Goal: Task Accomplishment & Management: Manage account settings

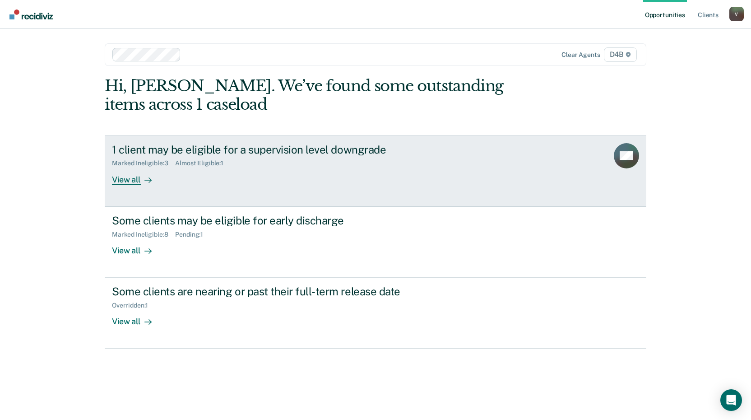
click at [245, 153] on div "1 client may be eligible for a supervision level downgrade" at bounding box center [270, 149] width 317 height 13
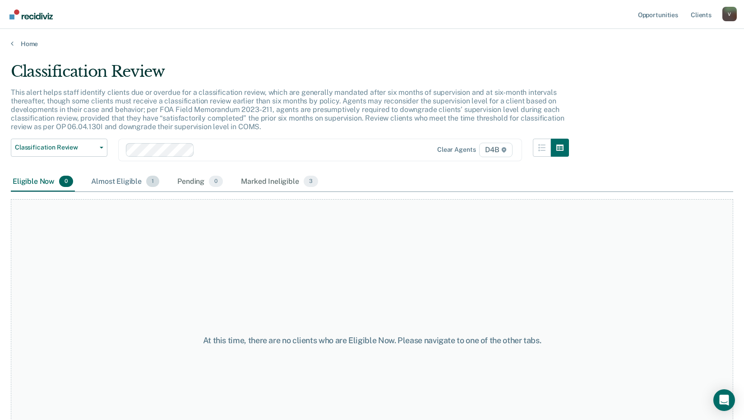
click at [139, 184] on div "Almost Eligible 1" at bounding box center [125, 182] width 72 height 20
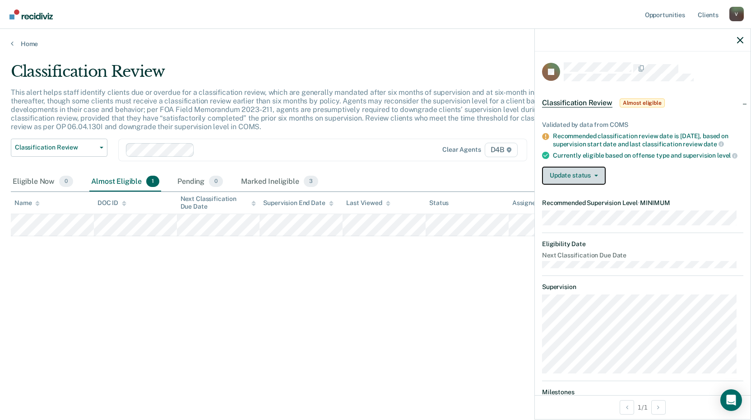
click at [596, 176] on icon "button" at bounding box center [596, 176] width 4 height 2
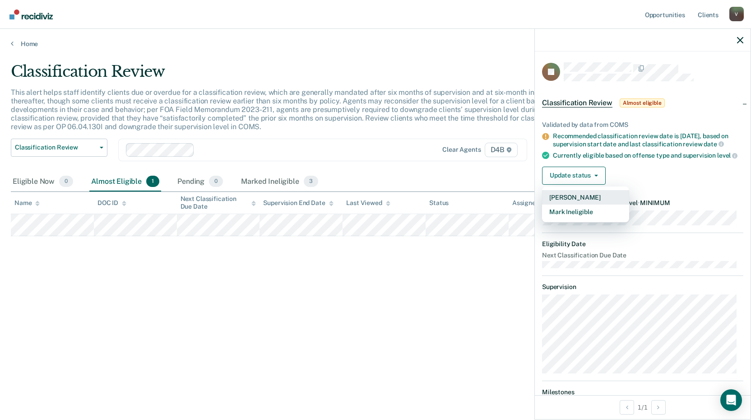
click at [583, 204] on button "Mark Pending" at bounding box center [585, 197] width 87 height 14
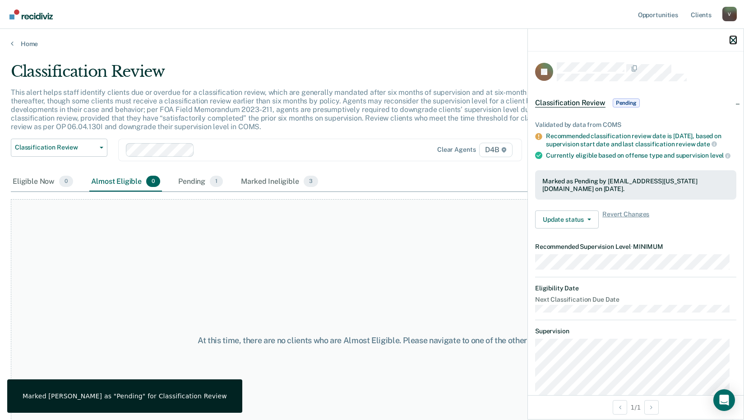
click at [732, 39] on icon "button" at bounding box center [733, 40] width 6 height 6
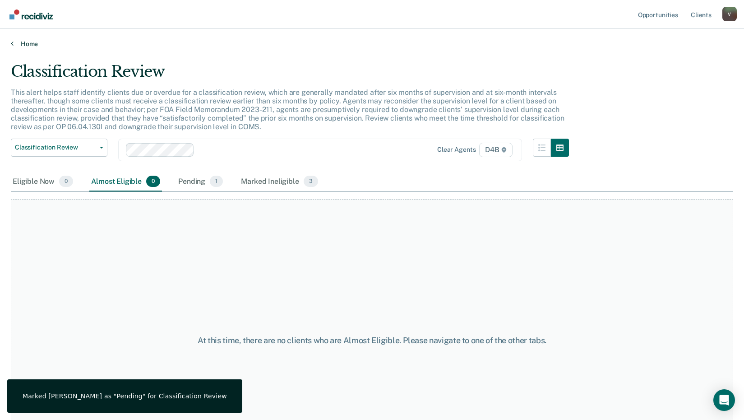
click at [20, 44] on link "Home" at bounding box center [372, 44] width 722 height 8
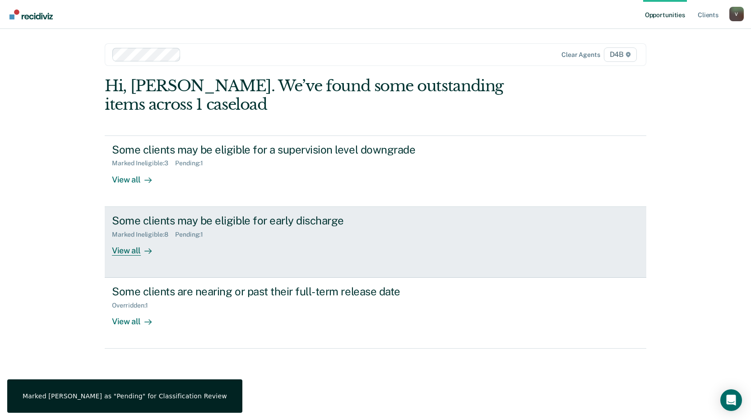
click at [133, 250] on div "View all" at bounding box center [137, 247] width 51 height 18
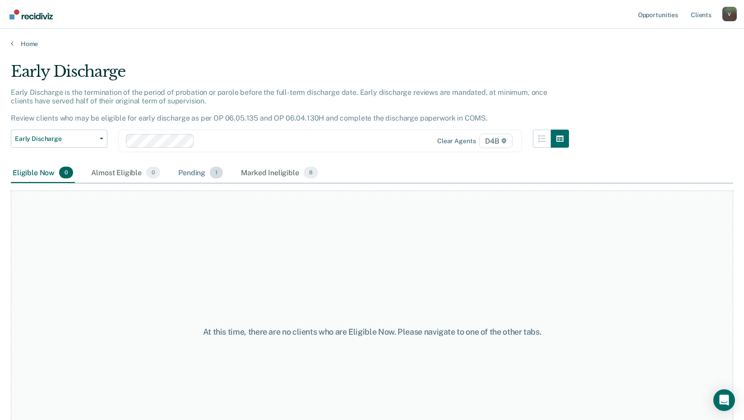
click at [196, 171] on div "Pending 1" at bounding box center [200, 173] width 48 height 20
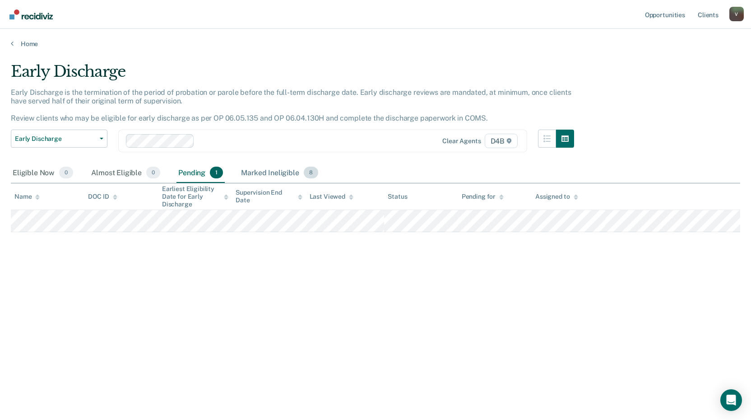
click at [269, 174] on div "Marked Ineligible 8" at bounding box center [279, 173] width 81 height 20
